Goal: Information Seeking & Learning: Learn about a topic

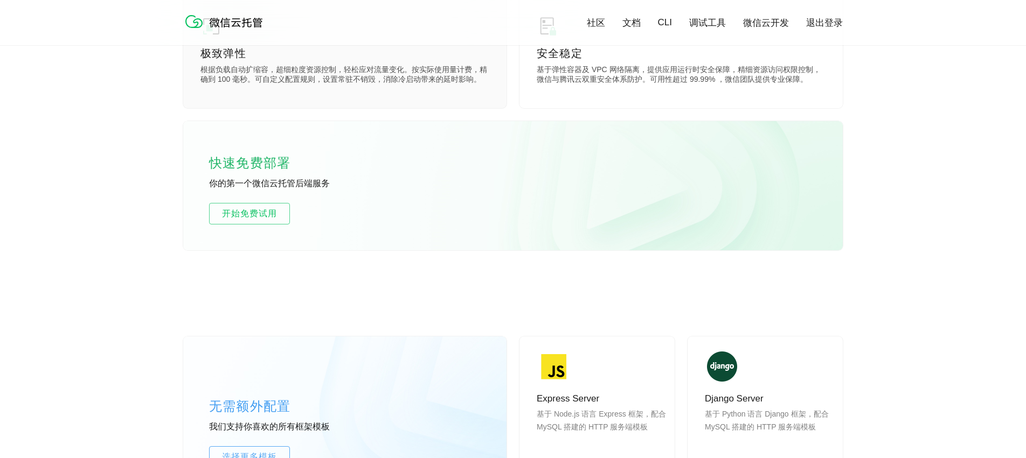
scroll to position [575, 0]
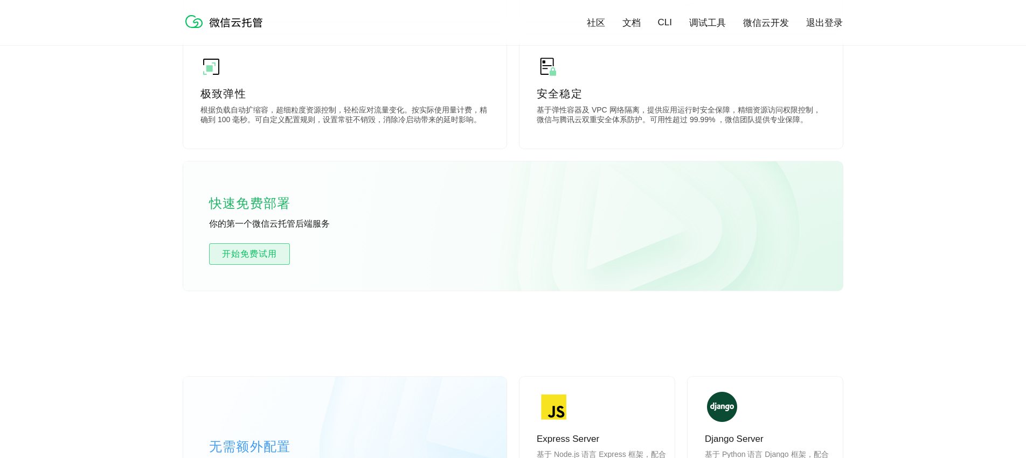
click at [272, 251] on span "开始免费试用" at bounding box center [250, 254] width 80 height 13
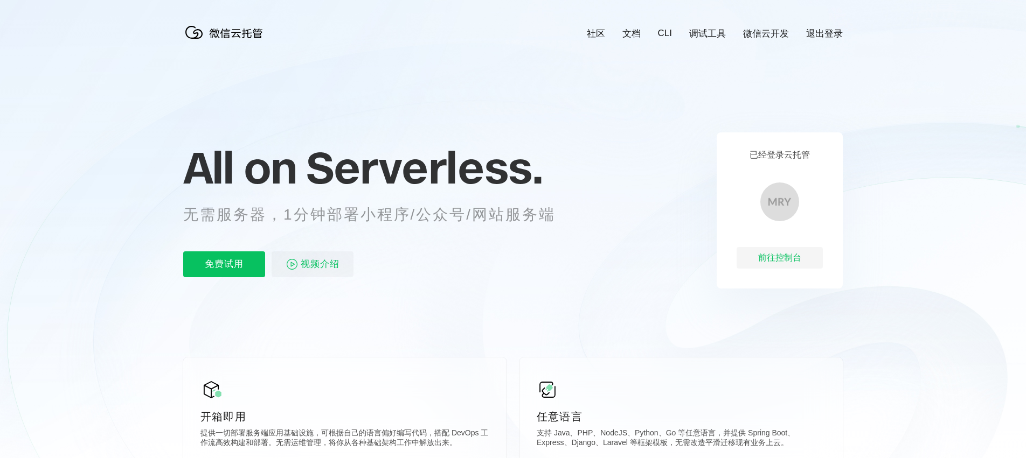
scroll to position [0, 1916]
click at [770, 252] on div "前往控制台" at bounding box center [779, 258] width 86 height 22
click at [624, 36] on link "文档" at bounding box center [631, 33] width 18 height 12
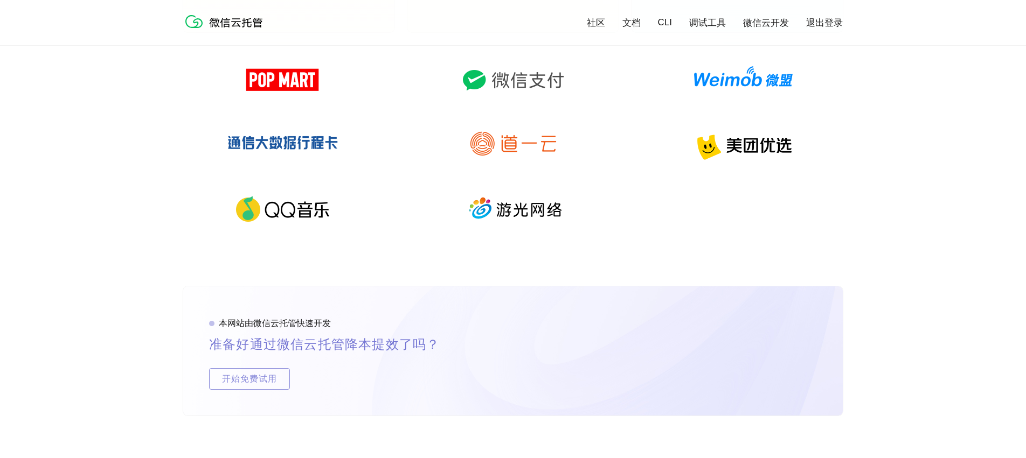
scroll to position [2110, 0]
